Goal: Task Accomplishment & Management: Complete application form

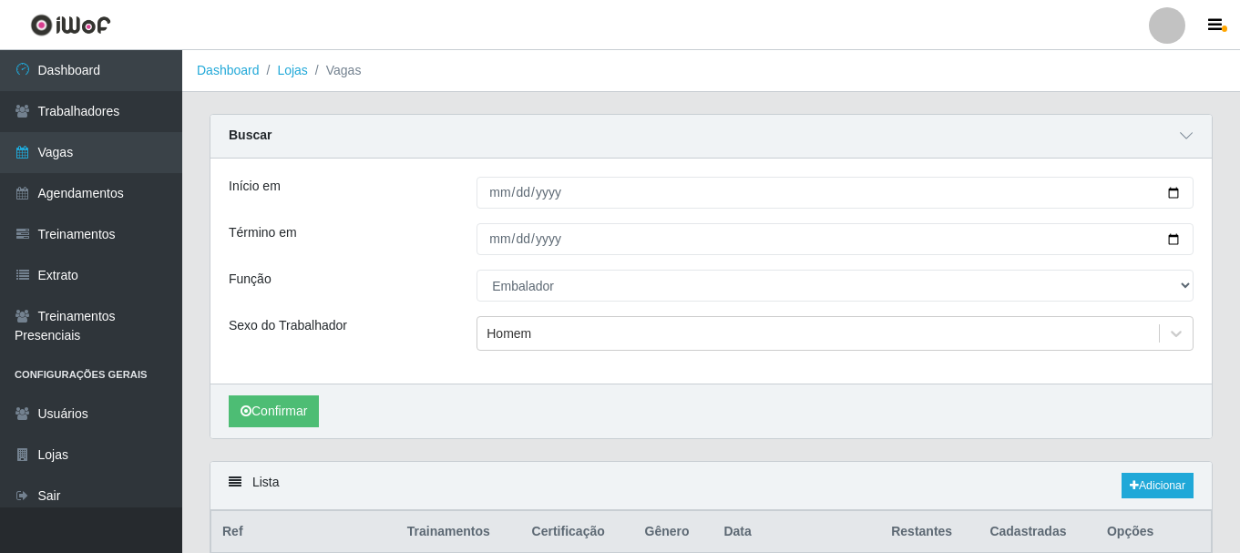
select select "1"
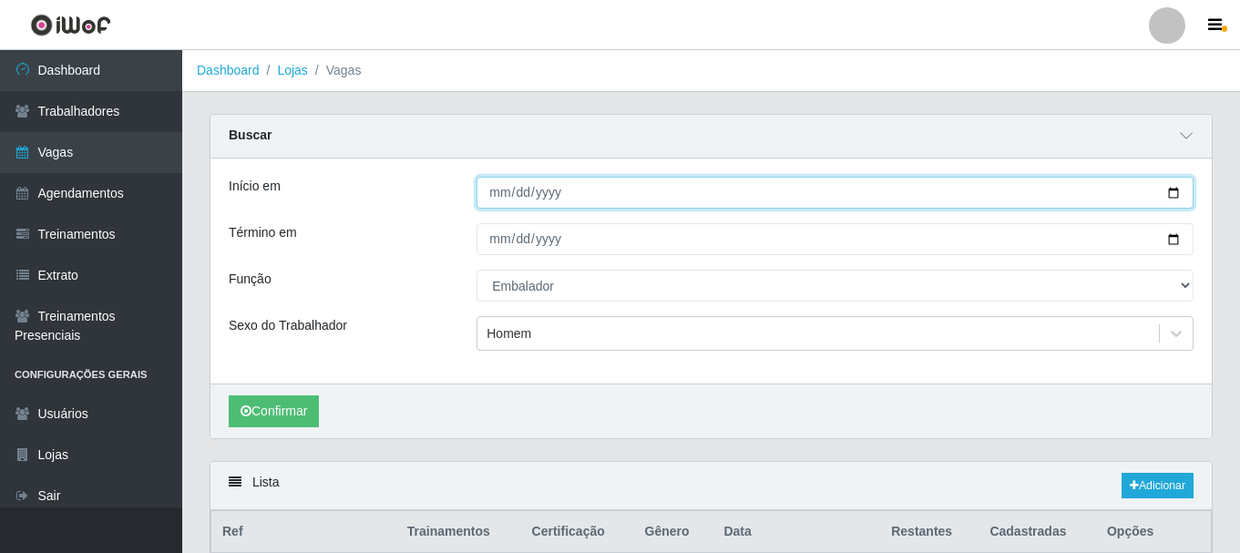
click at [1180, 187] on input "[DATE]" at bounding box center [834, 193] width 717 height 32
type input "[DATE]"
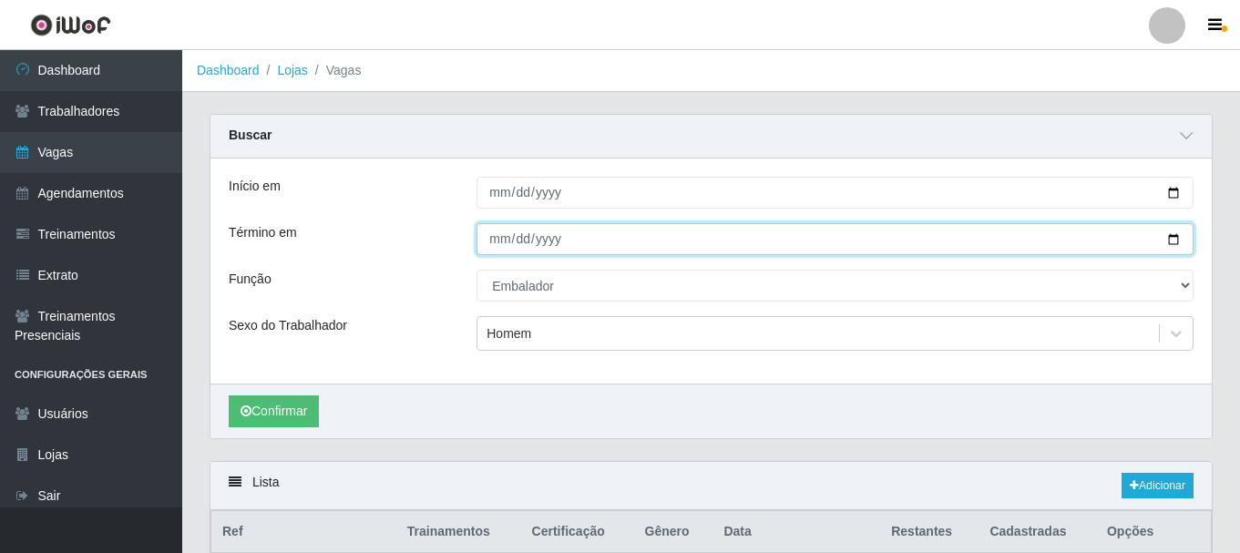
click at [1177, 237] on input "[DATE]" at bounding box center [834, 239] width 717 height 32
type input "[DATE]"
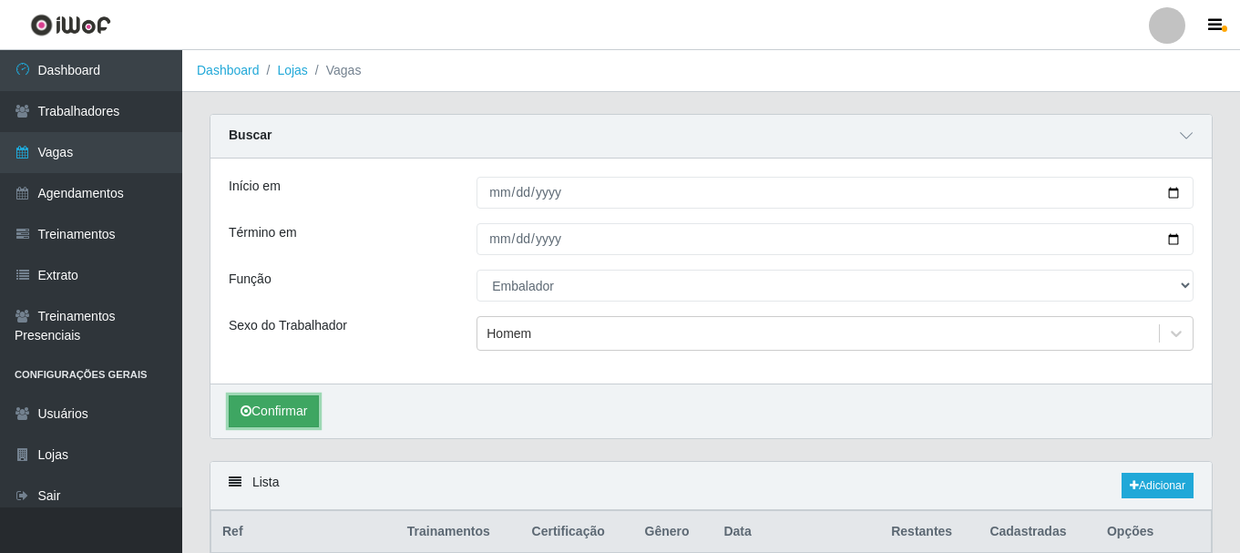
click at [282, 407] on button "Confirmar" at bounding box center [274, 411] width 90 height 32
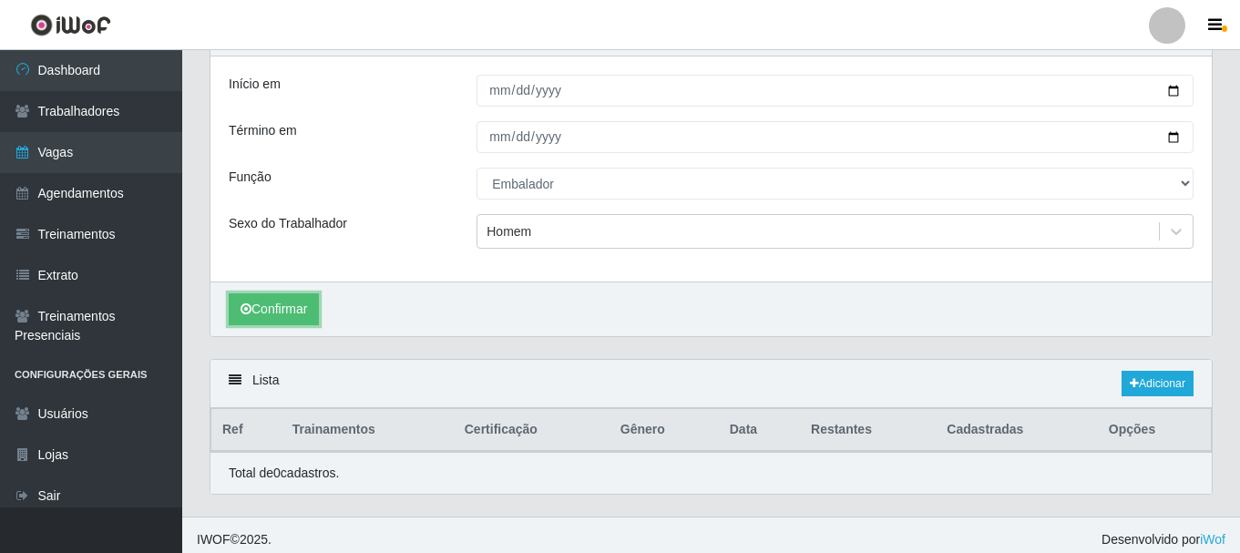
scroll to position [112, 0]
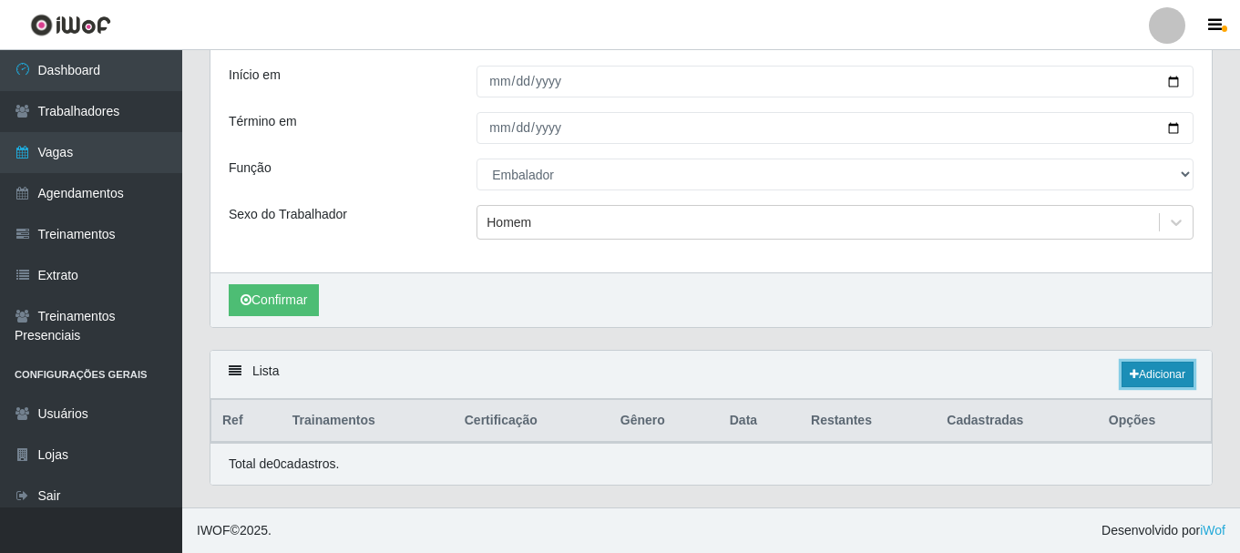
click at [1177, 374] on link "Adicionar" at bounding box center [1158, 375] width 72 height 26
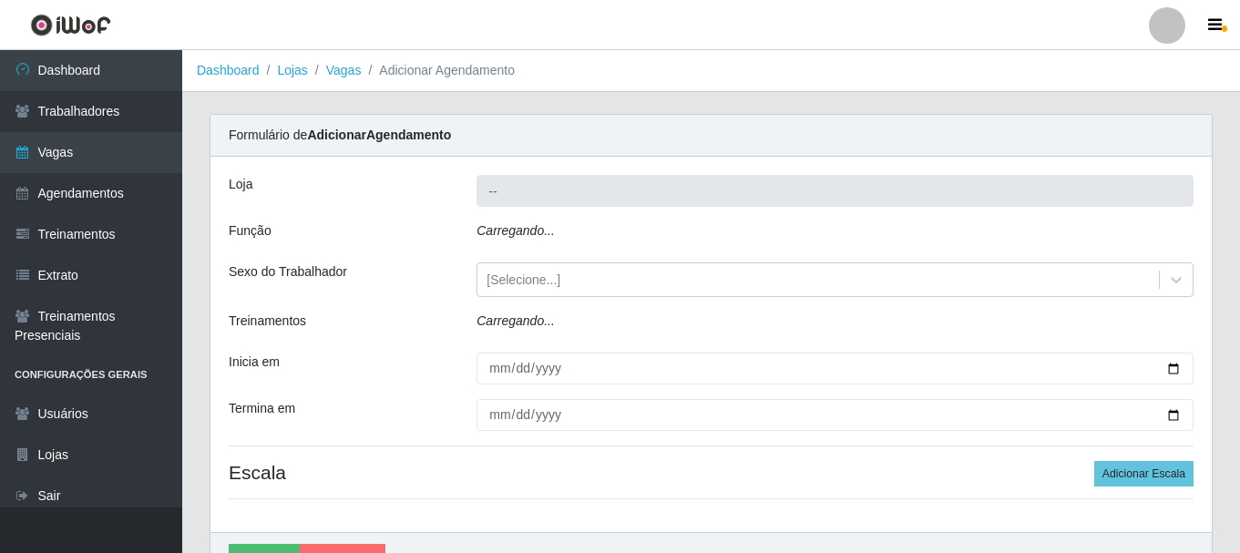
type input "SuperShow - Asa Norte"
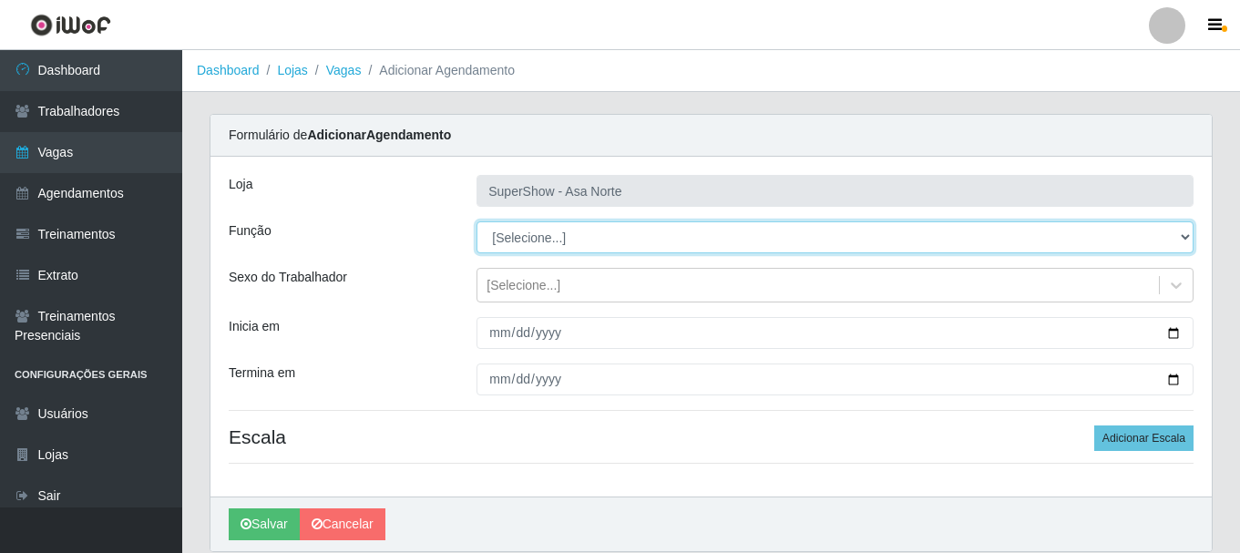
click at [540, 233] on select "[Selecione...] ASG ASG + ASG ++ Auxiliar de Depósito Auxiliar de Depósito + Aux…" at bounding box center [834, 237] width 717 height 32
select select "1"
click at [476, 221] on select "[Selecione...] ASG ASG + ASG ++ Auxiliar de Depósito Auxiliar de Depósito + Aux…" at bounding box center [834, 237] width 717 height 32
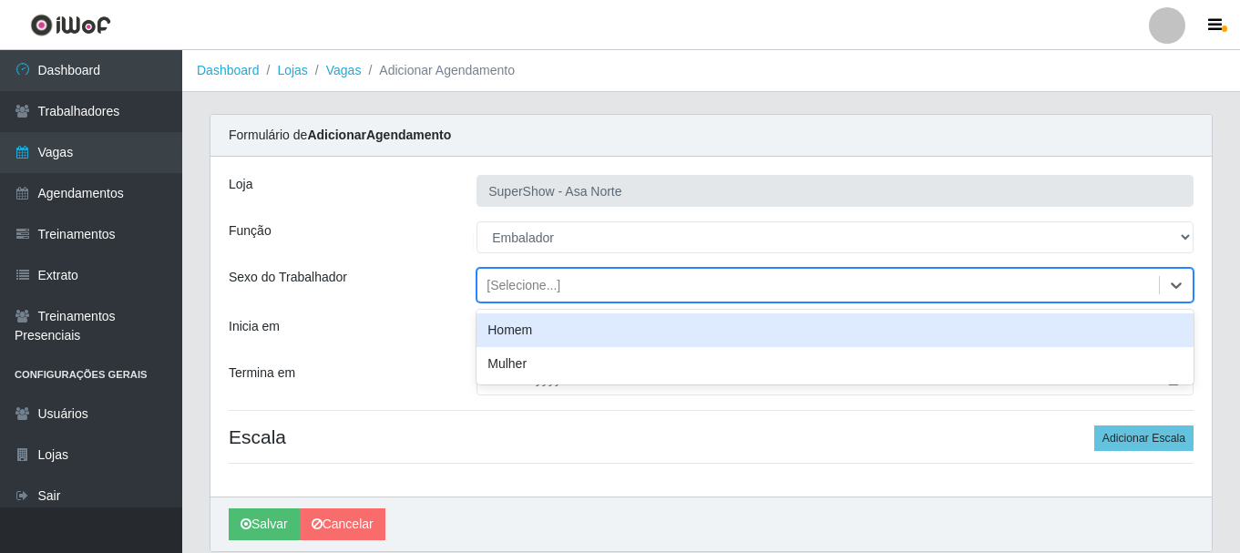
click at [609, 275] on div "[Selecione...]" at bounding box center [817, 286] width 681 height 30
click at [536, 328] on div "Homem" at bounding box center [834, 330] width 717 height 34
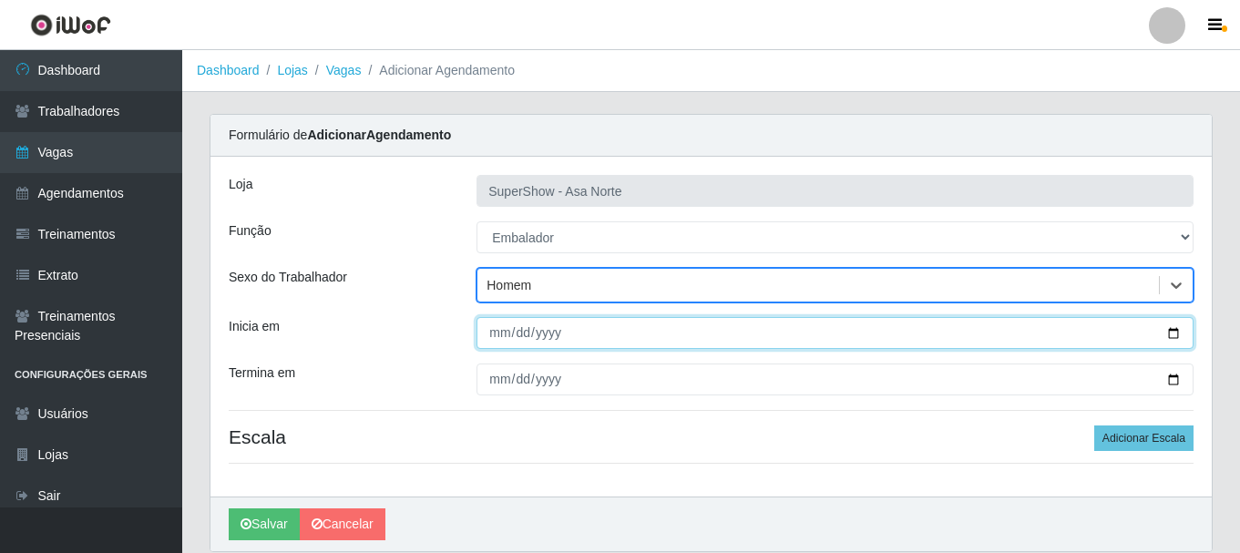
click at [501, 335] on input "Inicia em" at bounding box center [834, 333] width 717 height 32
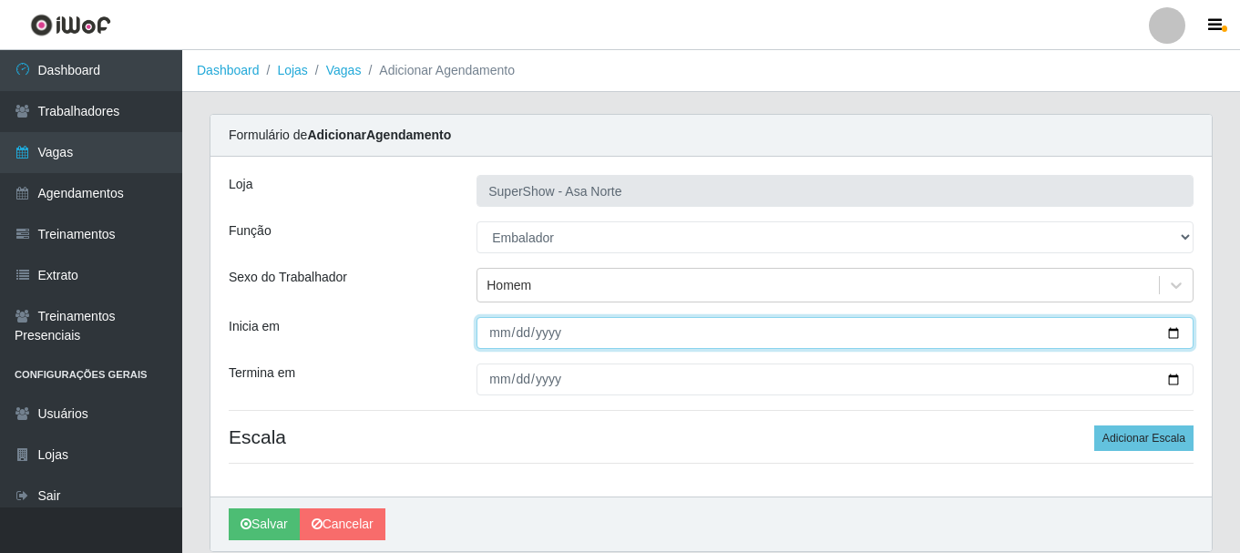
click at [495, 333] on input "Inicia em" at bounding box center [834, 333] width 717 height 32
type input "[DATE]"
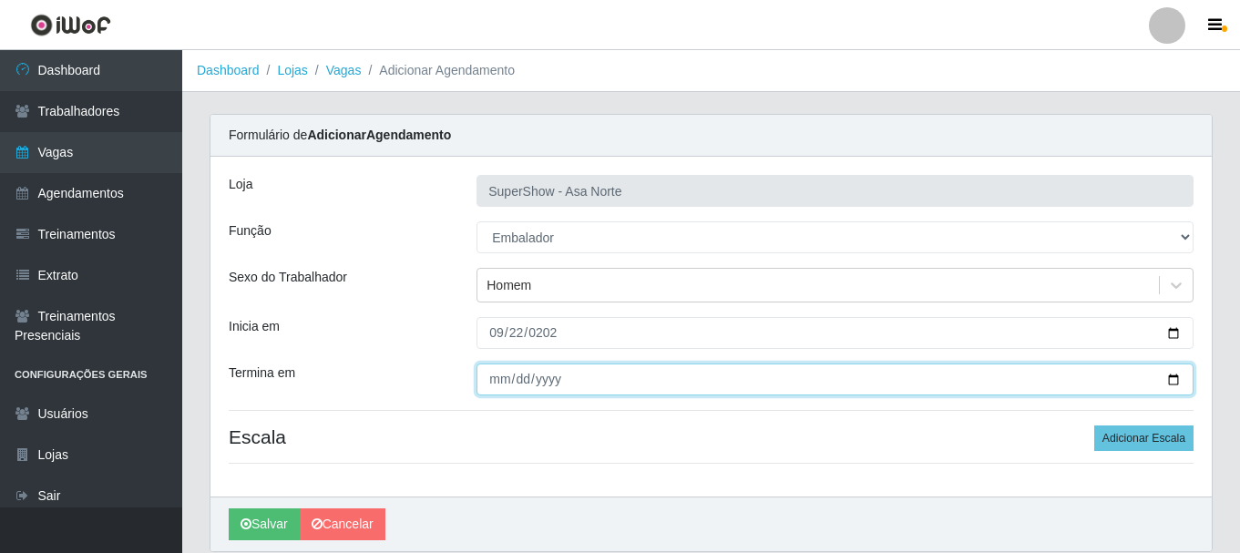
click at [502, 380] on input "Termina em" at bounding box center [834, 380] width 717 height 32
type input "[PHONE_NUMBER]"
type input "[DATE]"
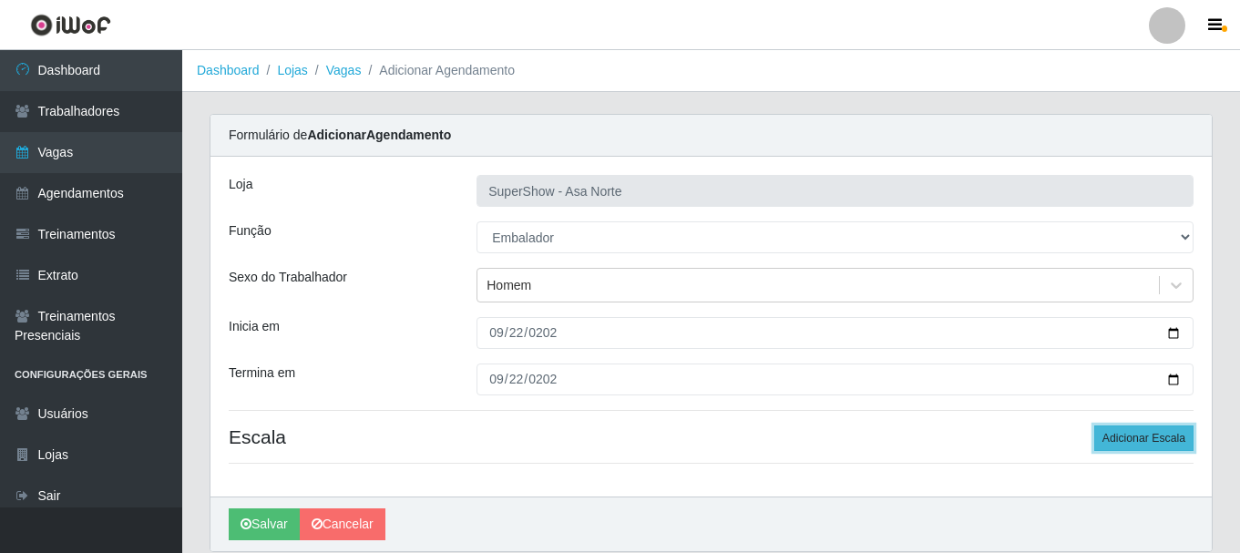
click at [1171, 437] on button "Adicionar Escala" at bounding box center [1143, 438] width 99 height 26
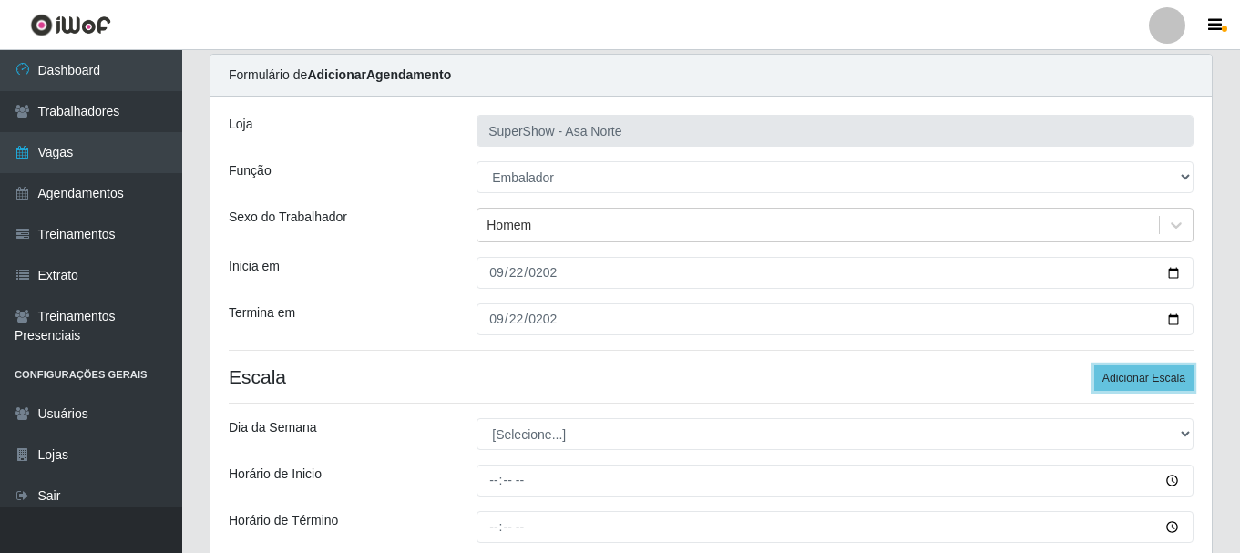
scroll to position [182, 0]
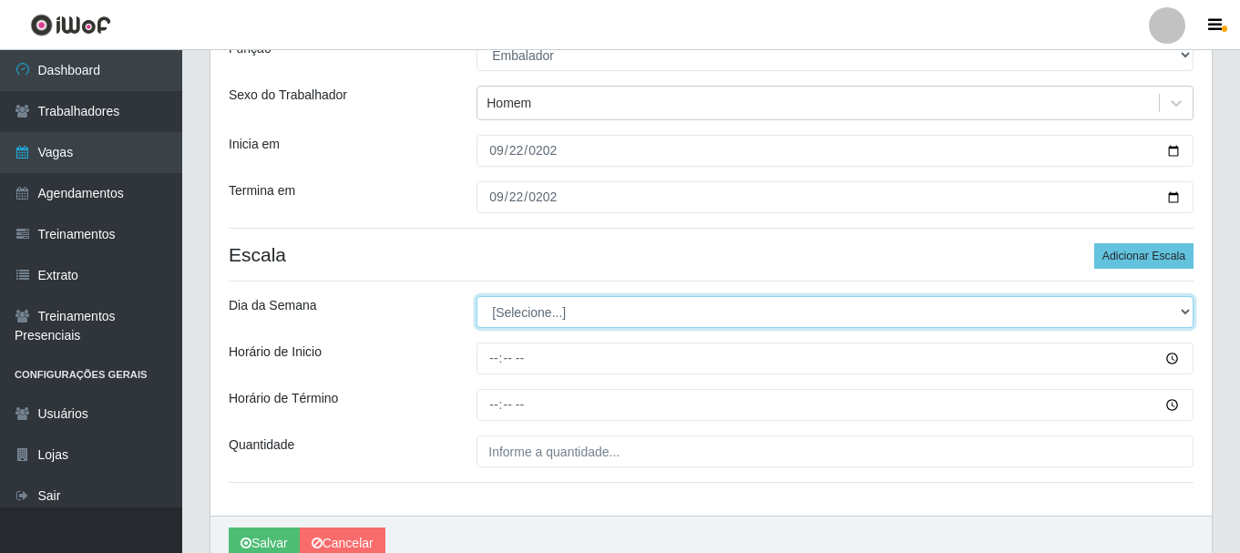
click at [570, 308] on select "[Selecione...] Segunda Terça Quarta Quinta Sexta Sábado Domingo" at bounding box center [834, 312] width 717 height 32
select select "1"
click at [476, 296] on select "[Selecione...] Segunda Terça Quarta Quinta Sexta Sábado Domingo" at bounding box center [834, 312] width 717 height 32
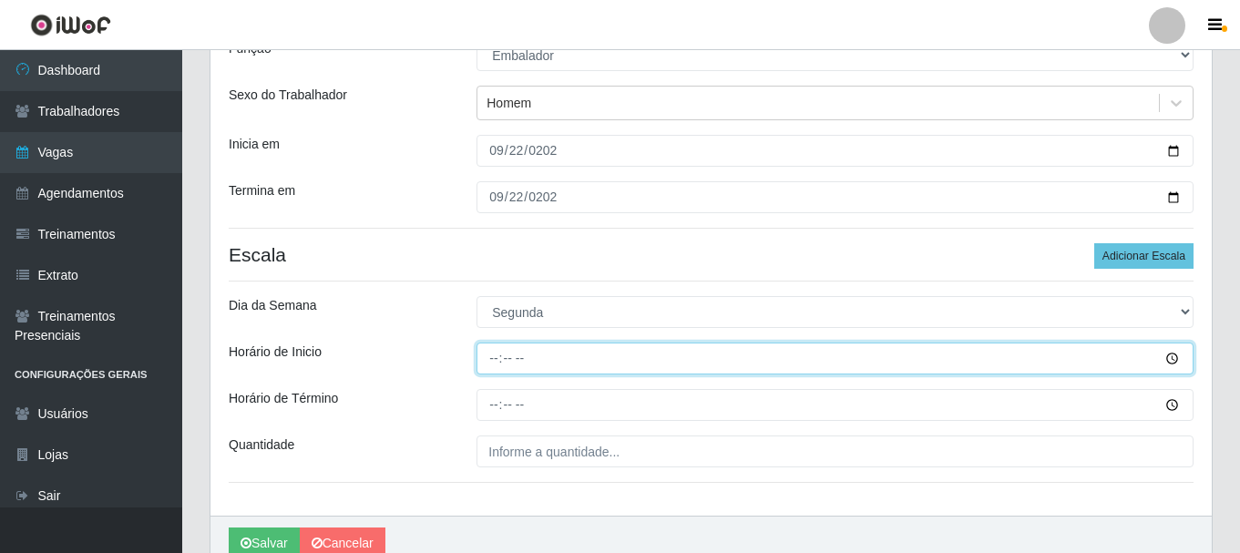
click at [497, 362] on input "Horário de Inicio" at bounding box center [834, 359] width 717 height 32
type input "15:20"
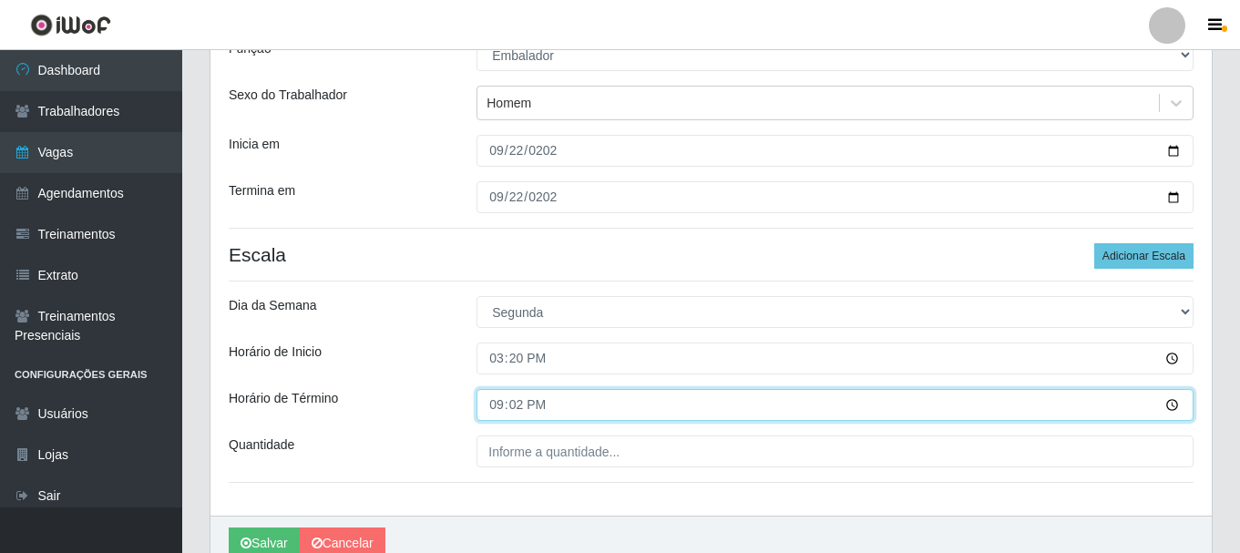
type input "21:20"
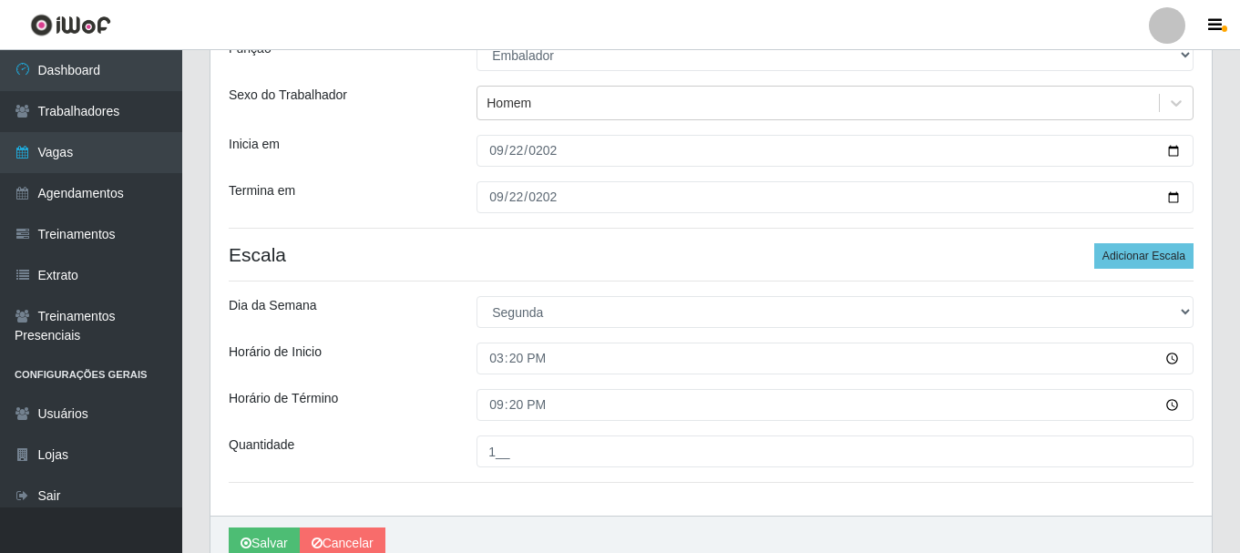
click at [425, 453] on div "Quantidade" at bounding box center [339, 451] width 248 height 32
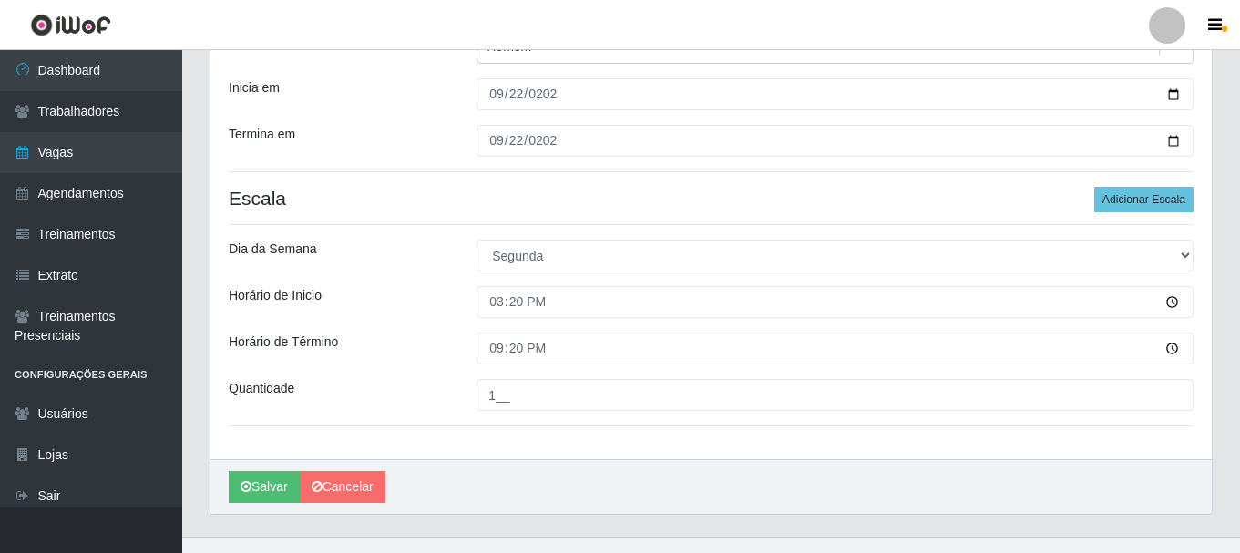
scroll to position [268, 0]
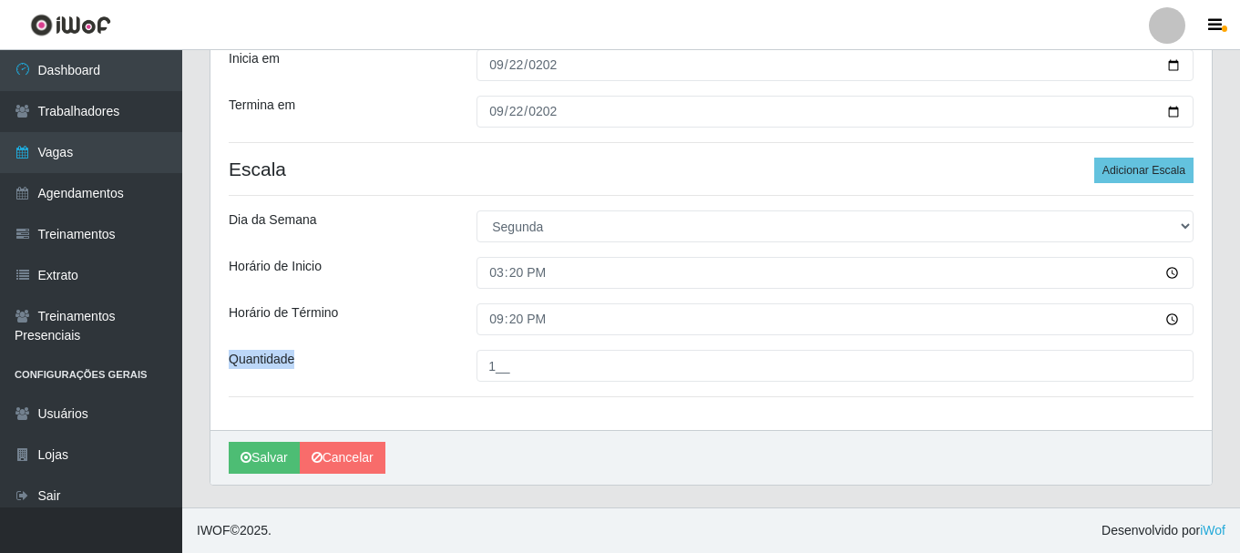
drag, startPoint x: 294, startPoint y: 359, endPoint x: 230, endPoint y: 361, distance: 63.8
click at [230, 361] on label"] "Quantidade" at bounding box center [262, 359] width 66 height 19
click at [319, 364] on div "Quantidade" at bounding box center [339, 366] width 248 height 32
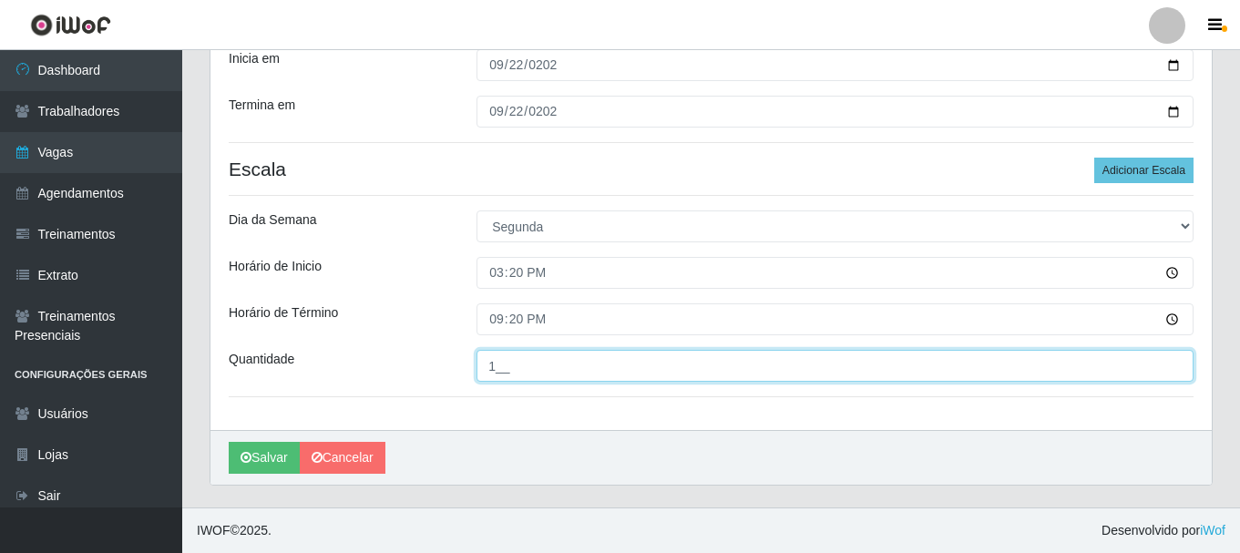
click at [507, 364] on input "1__" at bounding box center [834, 366] width 717 height 32
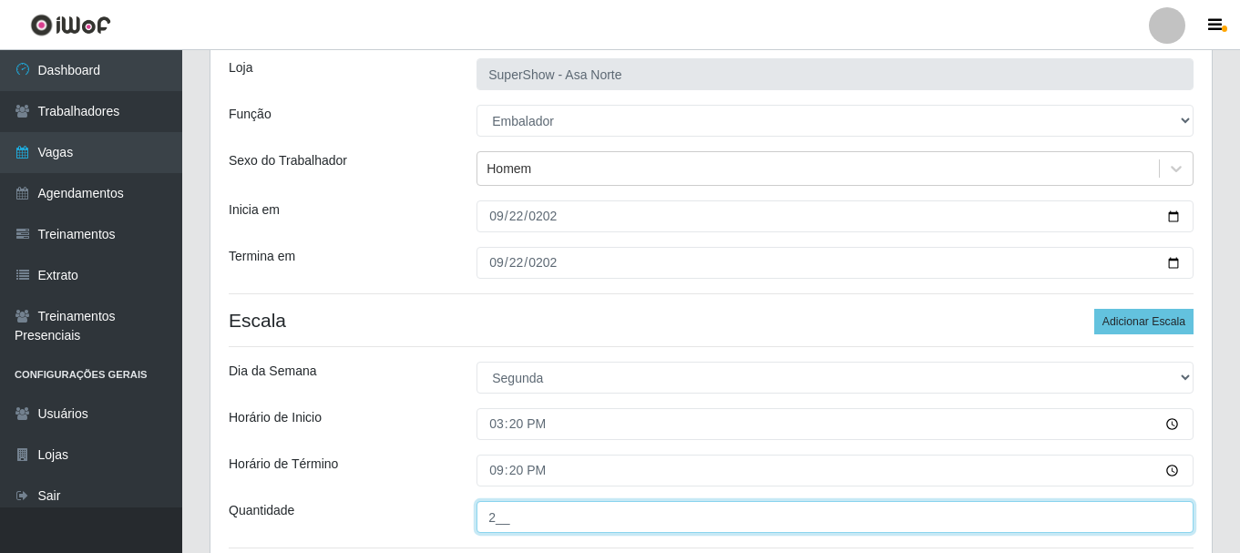
scroll to position [91, 0]
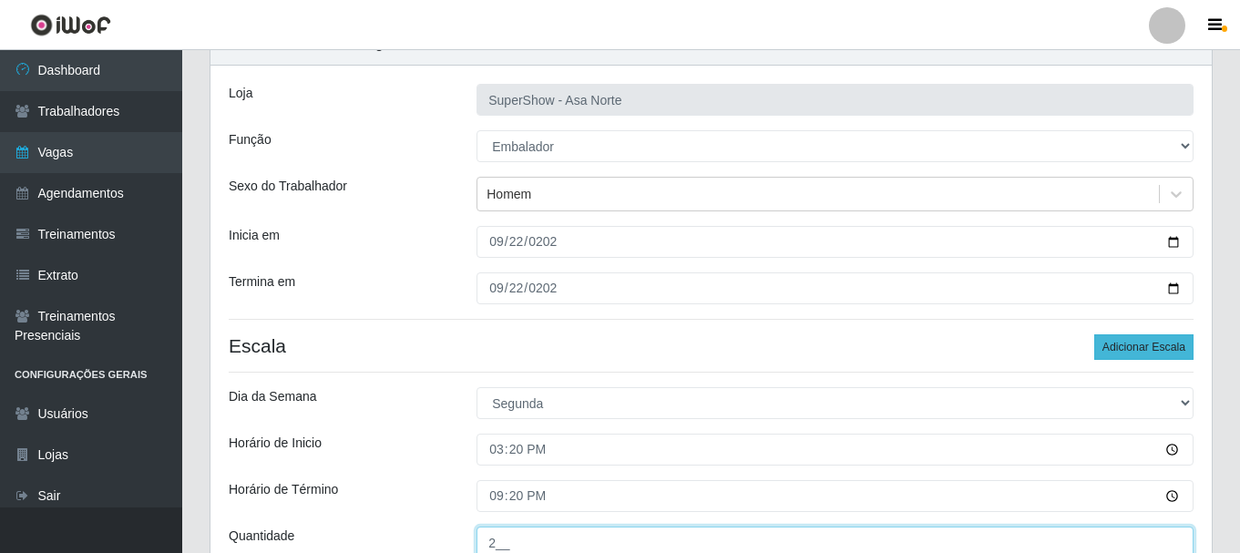
type input "2__"
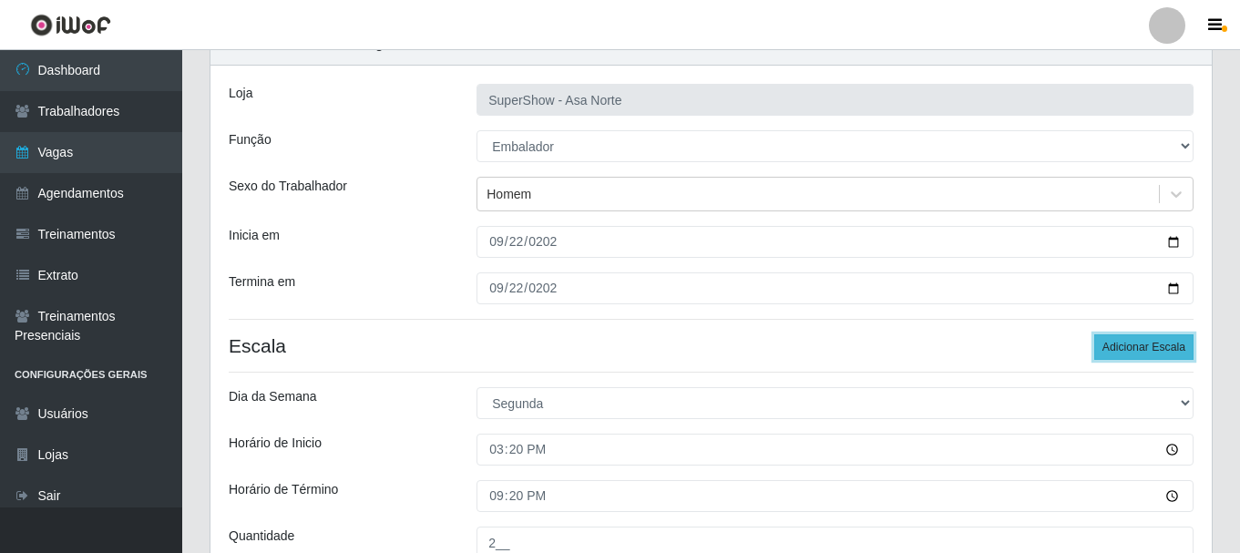
click at [1145, 338] on button "Adicionar Escala" at bounding box center [1143, 347] width 99 height 26
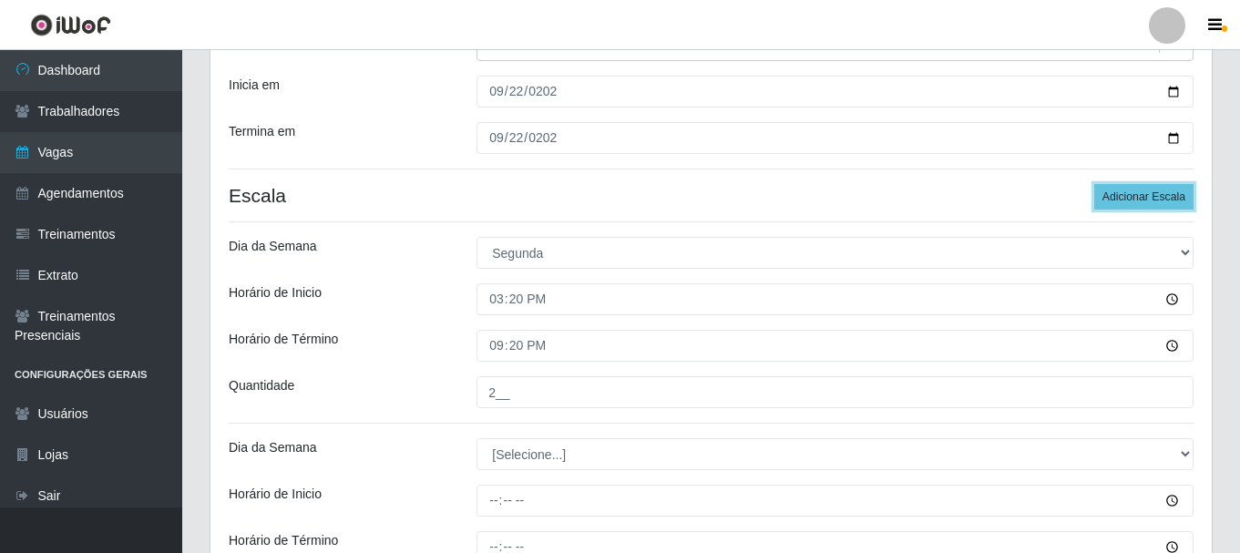
scroll to position [273, 0]
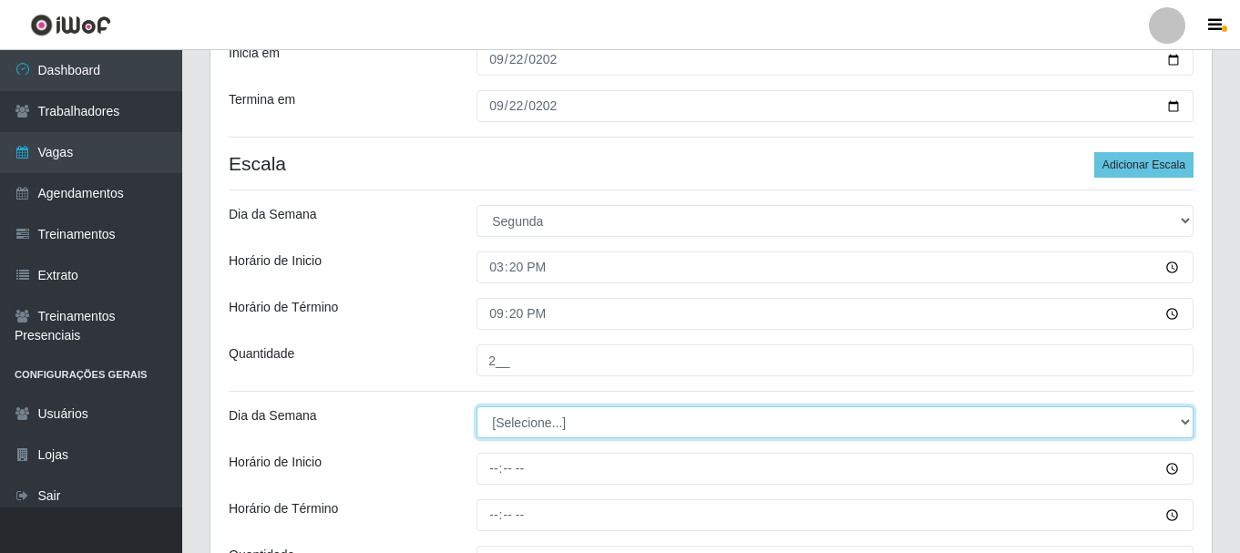
click at [566, 426] on select "[Selecione...] Segunda Terça Quarta Quinta Sexta Sábado Domingo" at bounding box center [834, 422] width 717 height 32
select select "1"
click at [476, 406] on select "[Selecione...] Segunda Terça Quarta Quinta Sexta Sábado Domingo" at bounding box center [834, 422] width 717 height 32
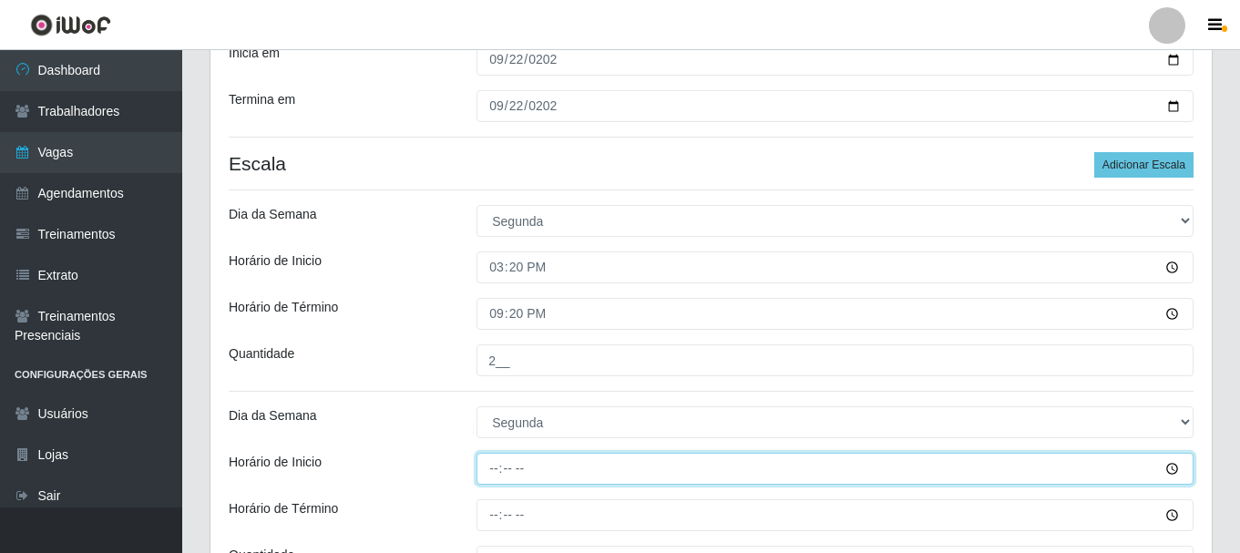
click at [493, 474] on input "Horário de Inicio" at bounding box center [834, 469] width 717 height 32
type input "08:00"
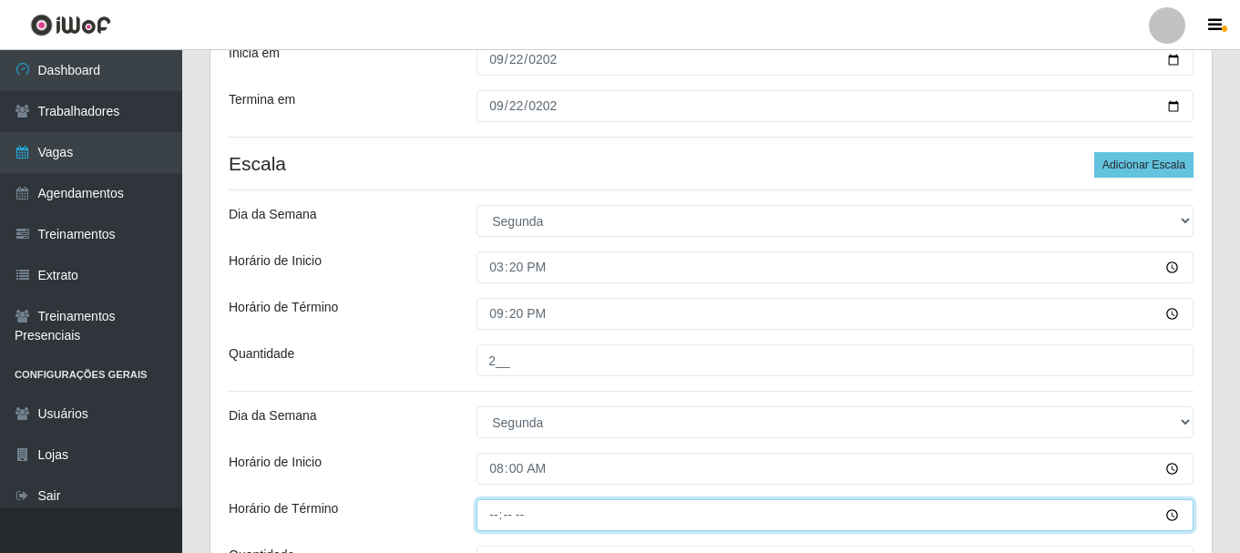
type input "14:00"
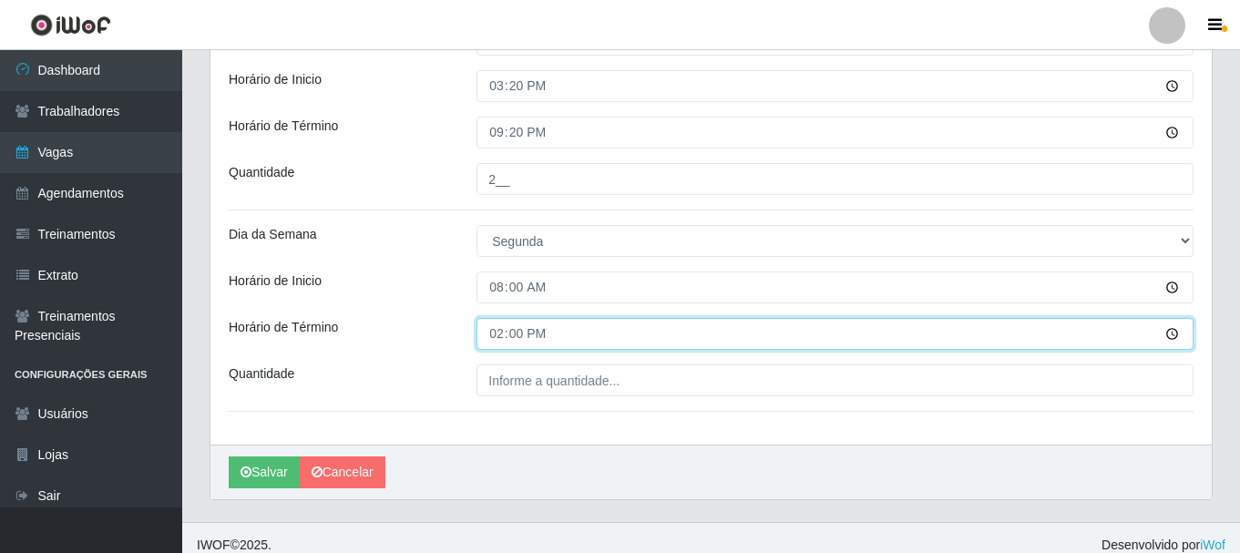
scroll to position [456, 0]
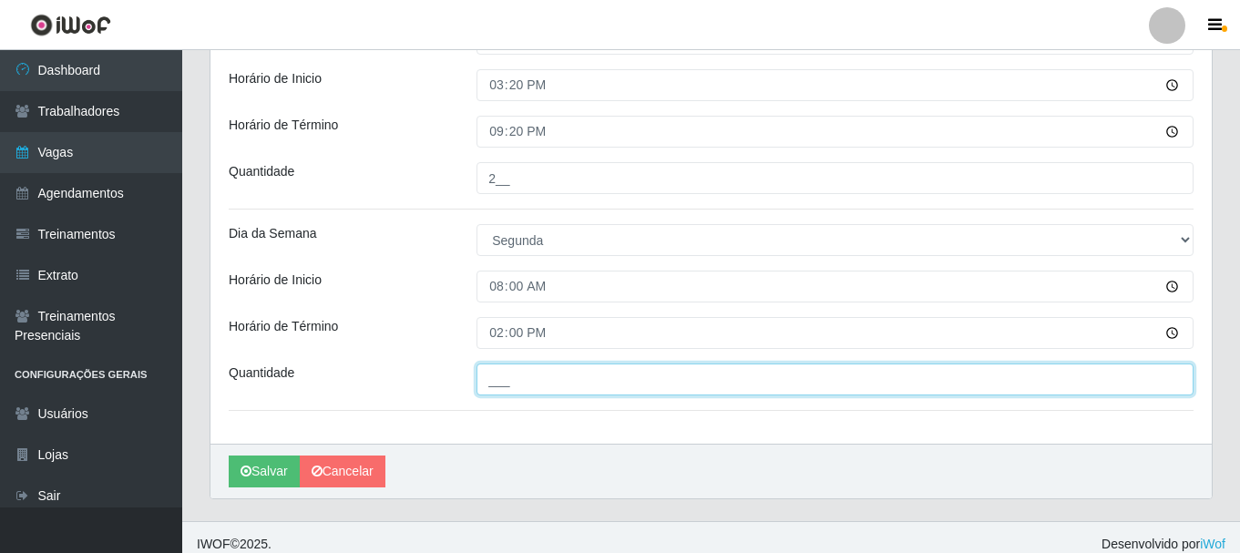
click at [501, 382] on input "___" at bounding box center [834, 380] width 717 height 32
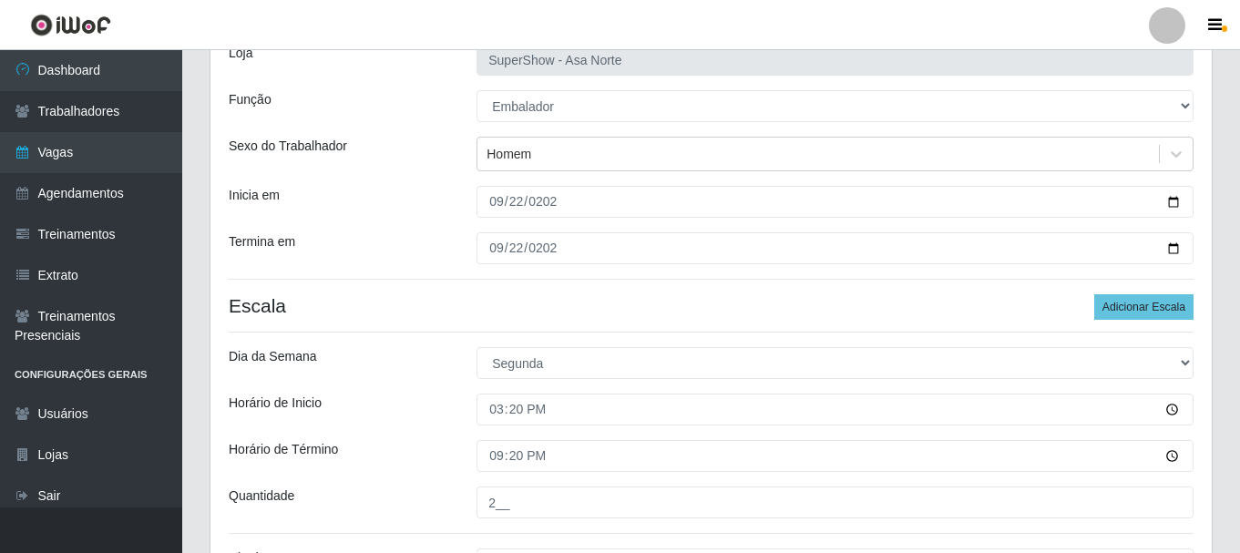
scroll to position [105, 0]
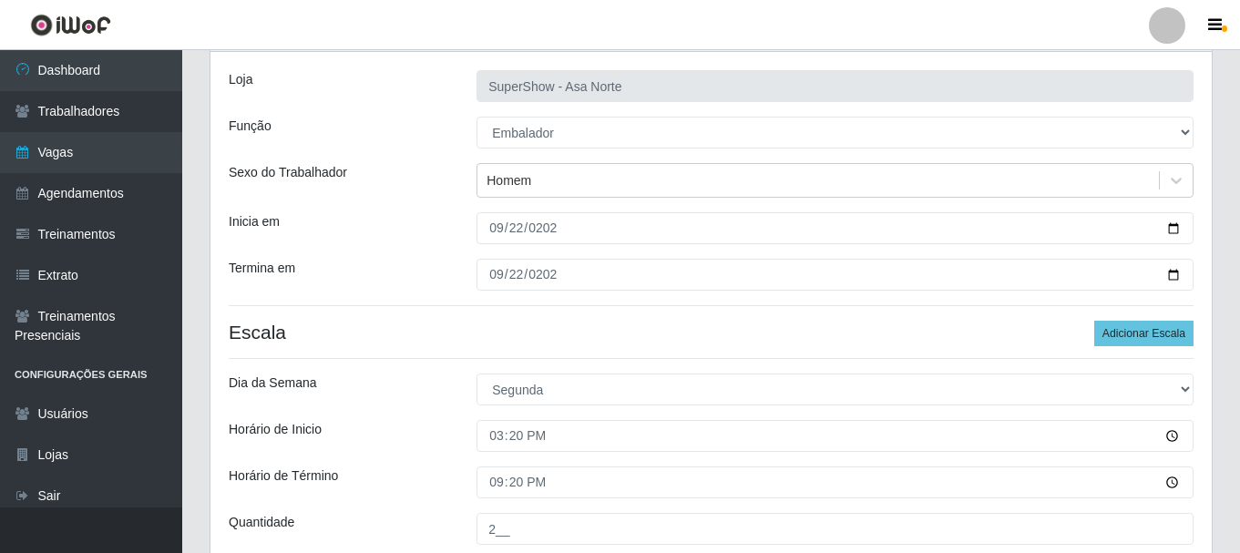
type input "1__"
click at [385, 323] on h4 "Escala Adicionar Escala" at bounding box center [711, 332] width 965 height 23
drag, startPoint x: 281, startPoint y: 331, endPoint x: 239, endPoint y: 331, distance: 41.9
click at [239, 331] on h4 "Escala Adicionar Escala" at bounding box center [711, 332] width 965 height 23
click at [301, 328] on h4 "Escala Adicionar Escala" at bounding box center [711, 332] width 965 height 23
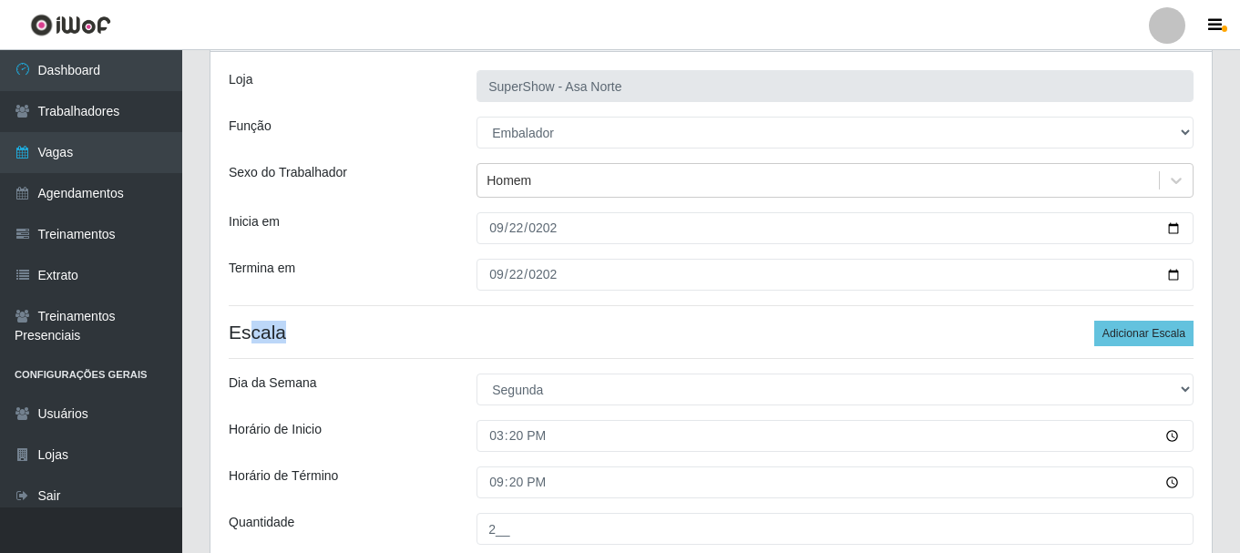
drag, startPoint x: 288, startPoint y: 333, endPoint x: 248, endPoint y: 334, distance: 40.1
click at [248, 334] on h4 "Escala Adicionar Escala" at bounding box center [711, 332] width 965 height 23
click at [309, 341] on h4 "Escala Adicionar Escala" at bounding box center [711, 332] width 965 height 23
drag, startPoint x: 297, startPoint y: 271, endPoint x: 260, endPoint y: 292, distance: 43.3
click at [246, 277] on div "Termina em" at bounding box center [339, 275] width 248 height 32
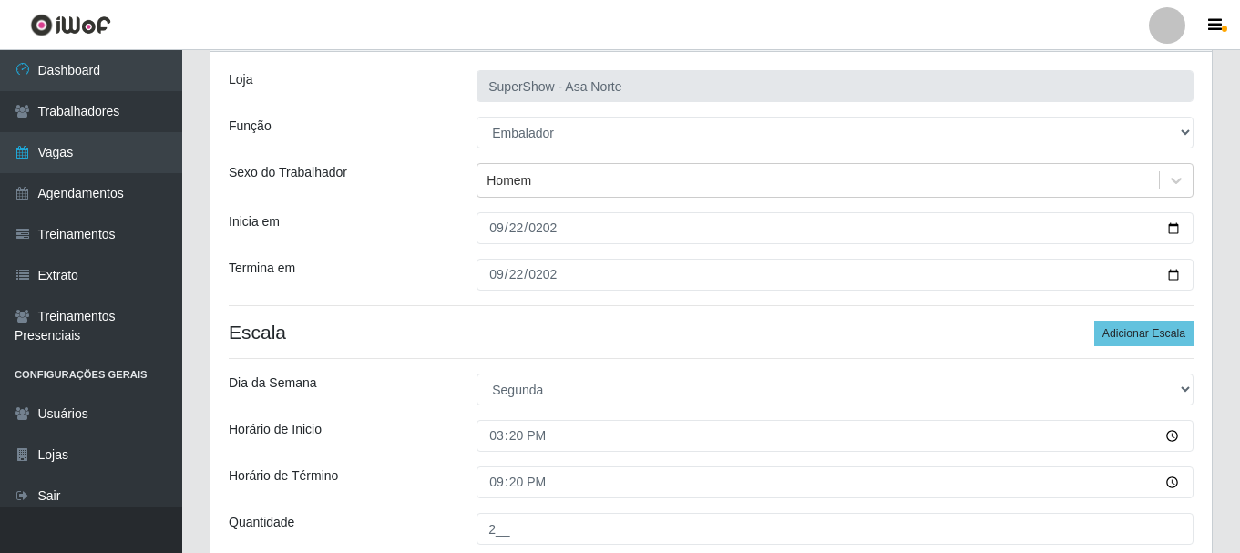
click at [290, 332] on h4 "Escala Adicionar Escala" at bounding box center [711, 332] width 965 height 23
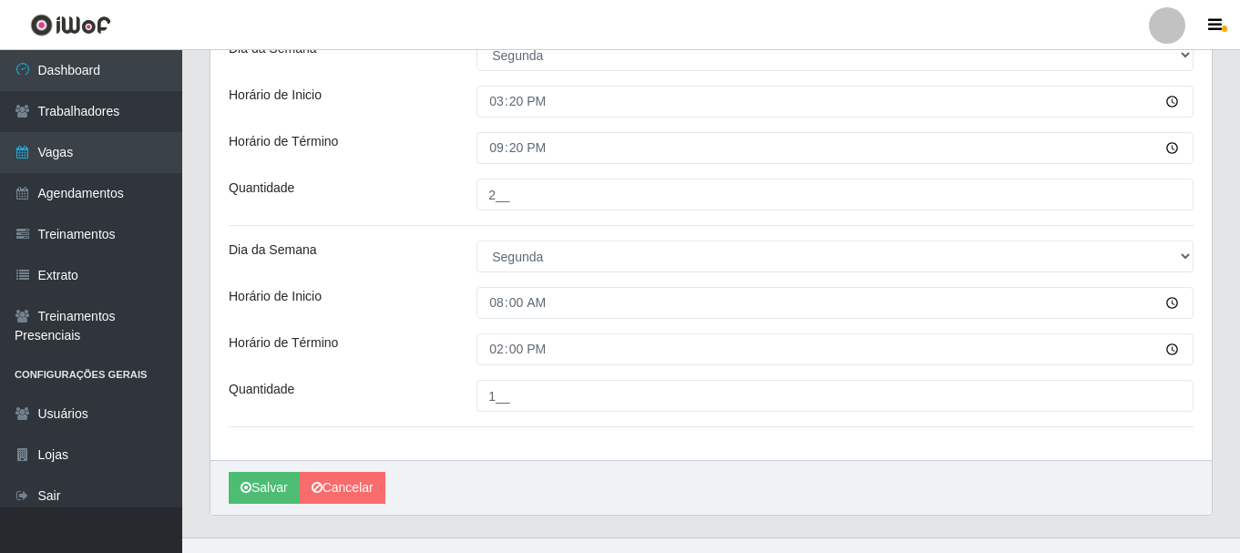
scroll to position [456, 0]
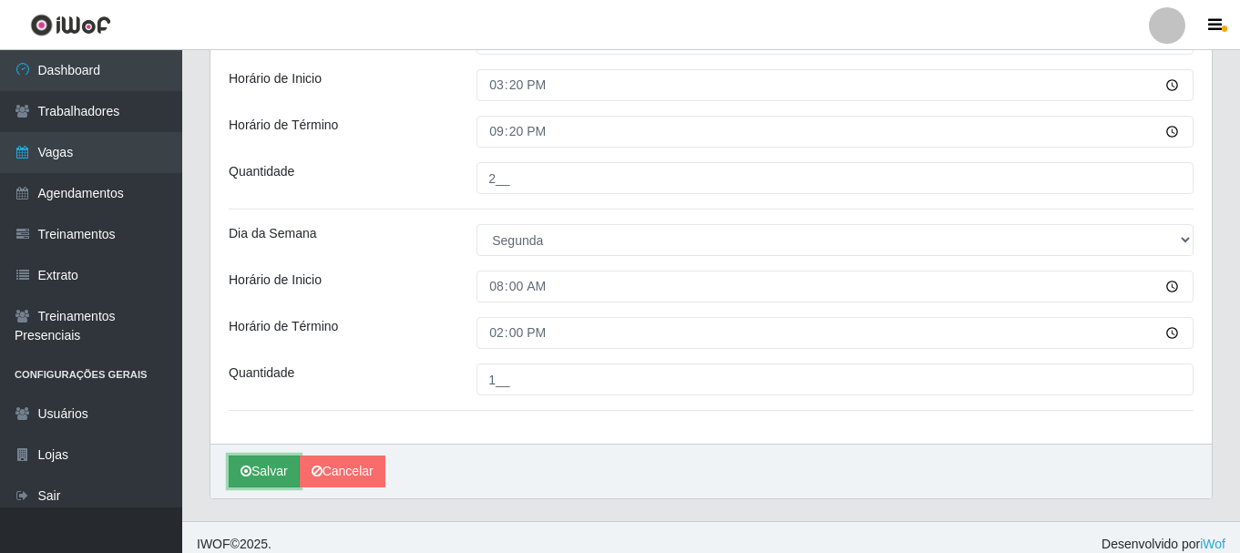
click at [274, 472] on button "Salvar" at bounding box center [264, 472] width 71 height 32
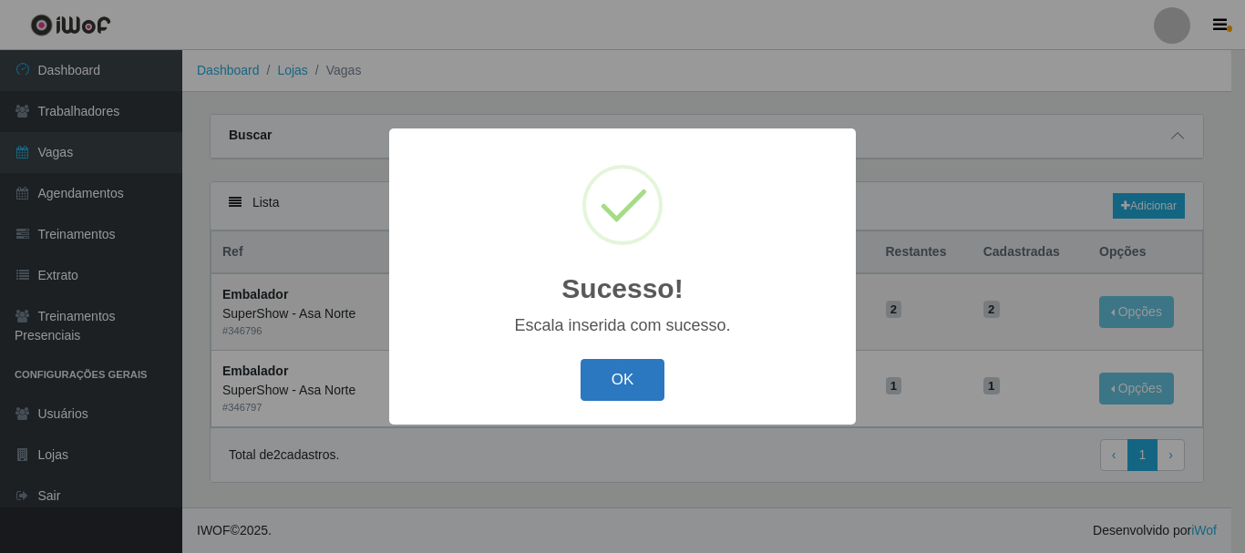
click at [627, 379] on button "OK" at bounding box center [622, 380] width 85 height 43
